Goal: Task Accomplishment & Management: Use online tool/utility

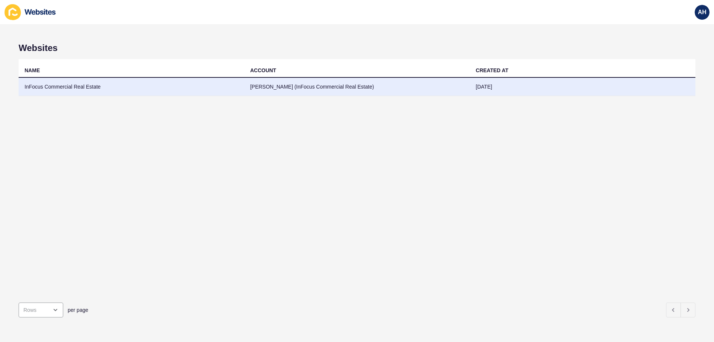
click at [67, 89] on td "InFocus Commercial Real Estate" at bounding box center [132, 87] width 226 height 18
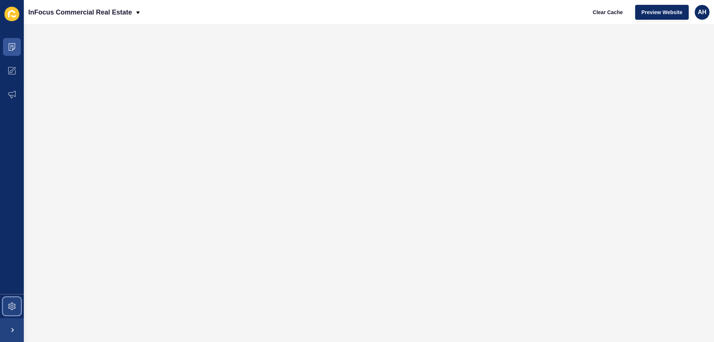
click at [13, 303] on icon at bounding box center [11, 306] width 7 height 7
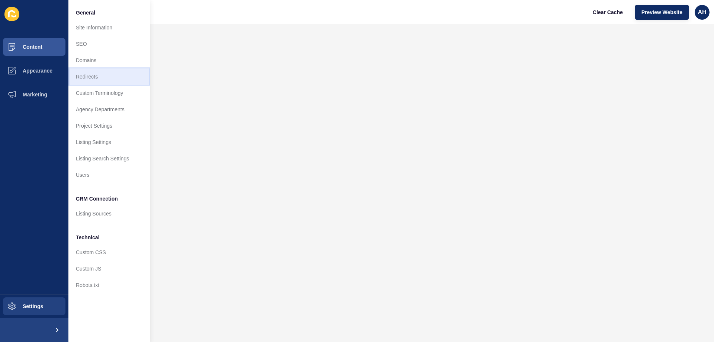
click at [86, 81] on link "Redirects" at bounding box center [109, 76] width 82 height 16
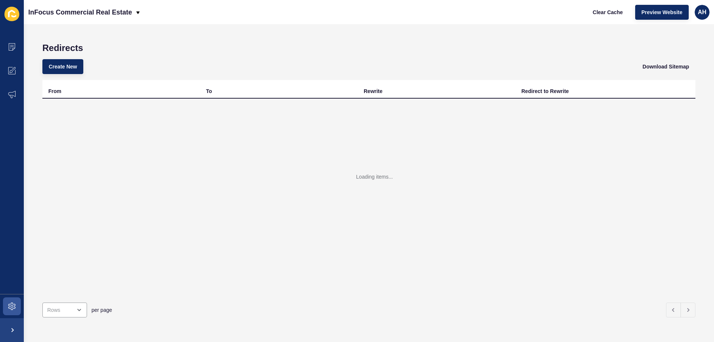
click at [47, 57] on div "Create New Download Sitemap" at bounding box center [368, 66] width 653 height 27
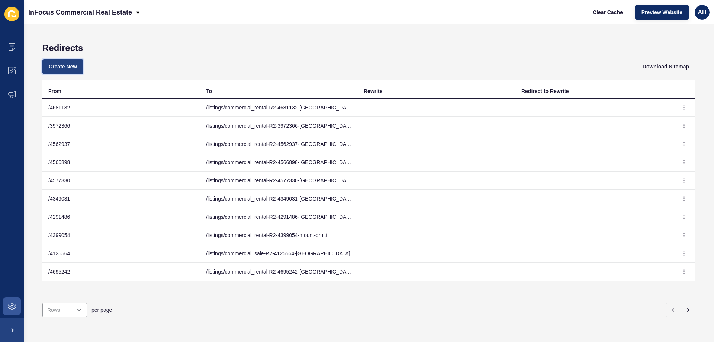
click at [60, 64] on span "Create New" at bounding box center [63, 66] width 28 height 7
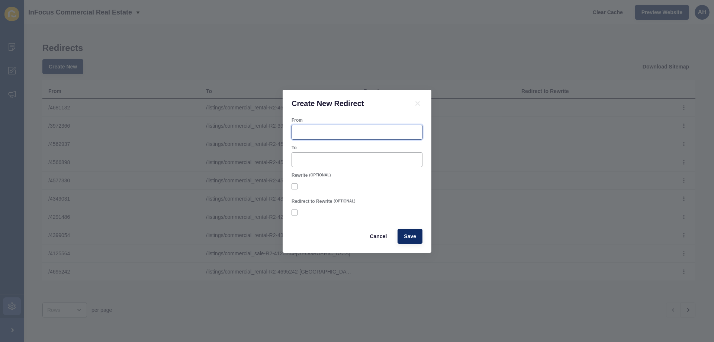
click at [308, 133] on input "From" at bounding box center [357, 131] width 121 height 7
paste input "4740314"
click at [300, 132] on input "/ 4740314" at bounding box center [357, 131] width 121 height 7
type input "/4740314"
click at [320, 163] on input "To" at bounding box center [357, 159] width 121 height 7
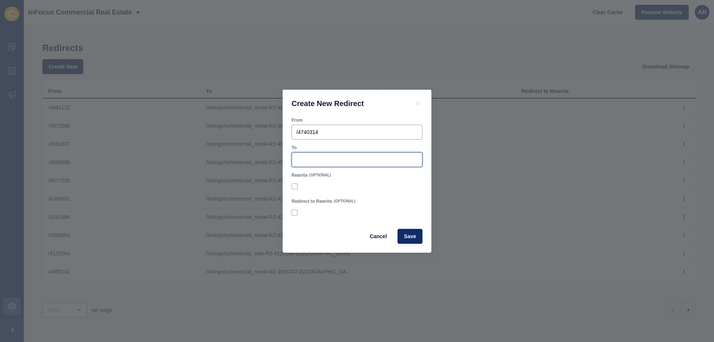
paste input "/listings/commercial_rental-R2-4740314-[GEOGRAPHIC_DATA]"
type input "/listings/commercial_rental-R2-4740314-[GEOGRAPHIC_DATA]"
click at [409, 235] on span "Save" at bounding box center [410, 236] width 12 height 7
